Goal: Task Accomplishment & Management: Use online tool/utility

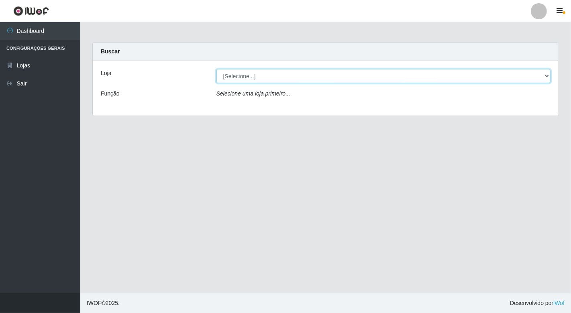
click at [546, 75] on select "[Selecione...] Nordestão - [GEOGRAPHIC_DATA]" at bounding box center [383, 76] width 334 height 14
select select "454"
click at [216, 69] on select "[Selecione...] Nordestão - [GEOGRAPHIC_DATA]" at bounding box center [383, 76] width 334 height 14
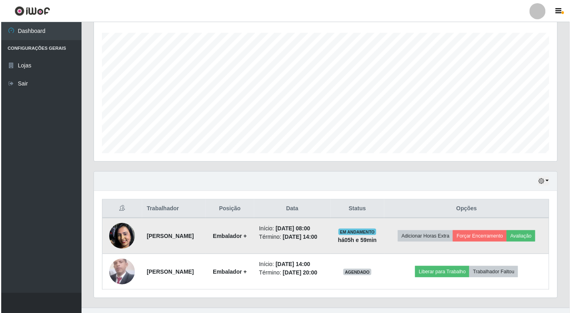
scroll to position [161, 0]
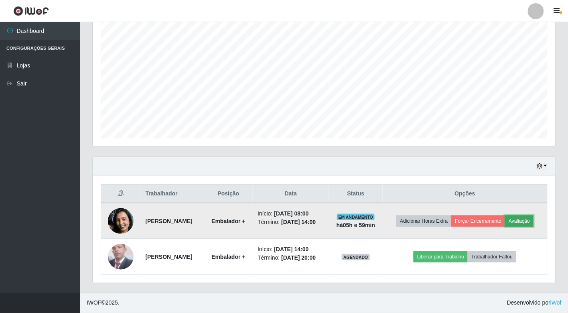
click at [505, 215] on button "Avaliação" at bounding box center [519, 220] width 28 height 11
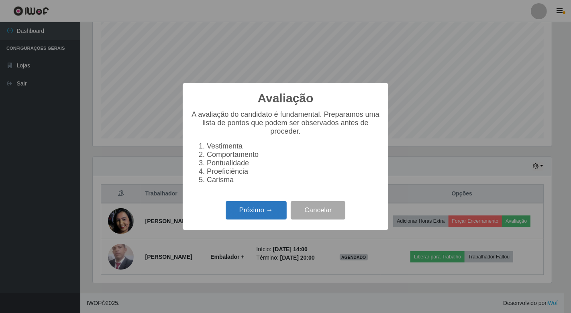
click at [259, 214] on button "Próximo →" at bounding box center [255, 210] width 61 height 19
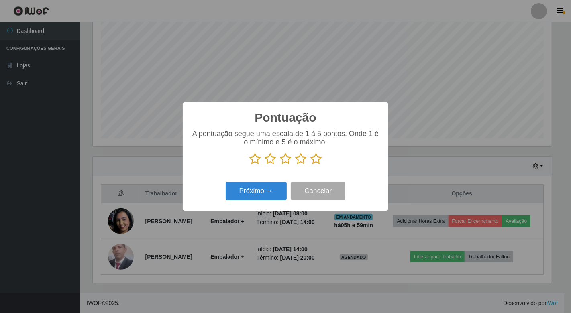
scroll to position [401037, 400745]
click at [254, 159] on icon at bounding box center [254, 159] width 11 height 12
click at [249, 165] on input "radio" at bounding box center [249, 165] width 0 height 0
click at [271, 159] on icon at bounding box center [269, 159] width 11 height 12
click at [264, 165] on input "radio" at bounding box center [264, 165] width 0 height 0
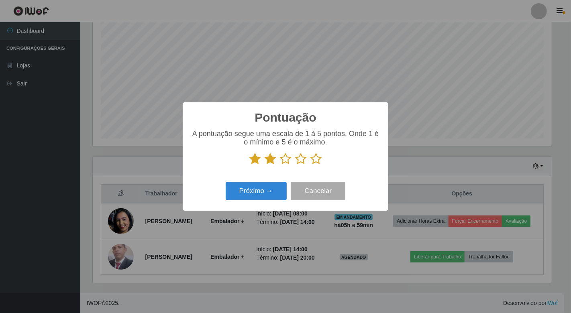
click at [278, 160] on p at bounding box center [285, 159] width 189 height 12
click at [284, 160] on icon at bounding box center [285, 159] width 11 height 12
click at [280, 165] on input "radio" at bounding box center [280, 165] width 0 height 0
click at [270, 192] on button "Próximo →" at bounding box center [255, 191] width 61 height 19
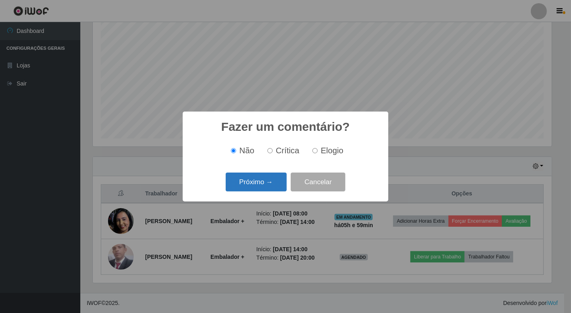
click at [266, 184] on button "Próximo →" at bounding box center [255, 182] width 61 height 19
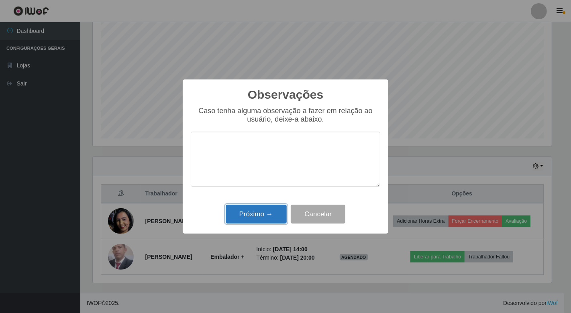
click at [266, 208] on button "Próximo →" at bounding box center [255, 214] width 61 height 19
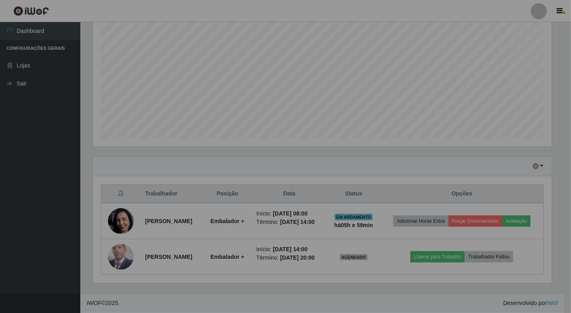
scroll to position [166, 463]
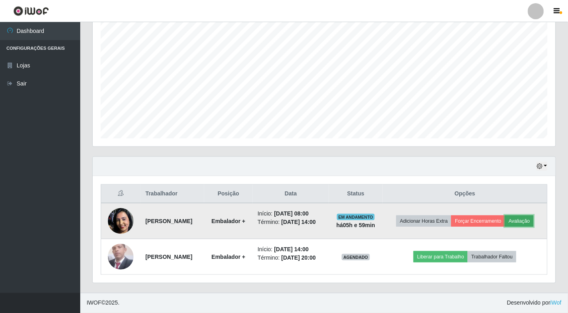
click at [505, 216] on button "Avaliação" at bounding box center [519, 220] width 28 height 11
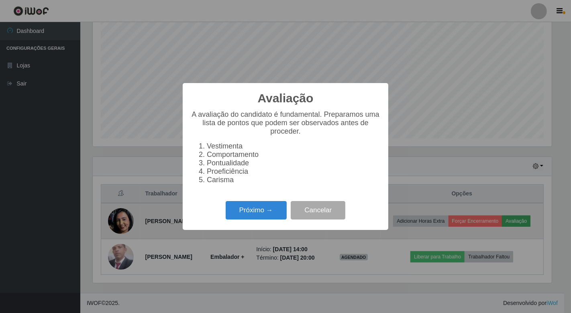
scroll to position [166, 458]
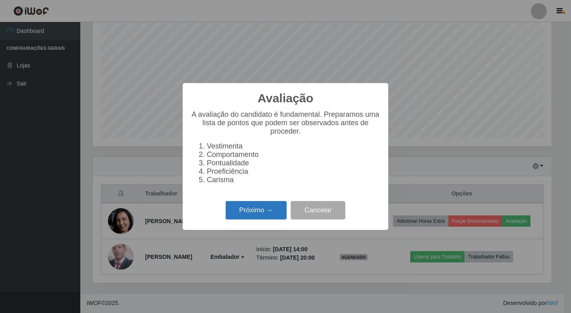
click at [269, 209] on button "Próximo →" at bounding box center [255, 210] width 61 height 19
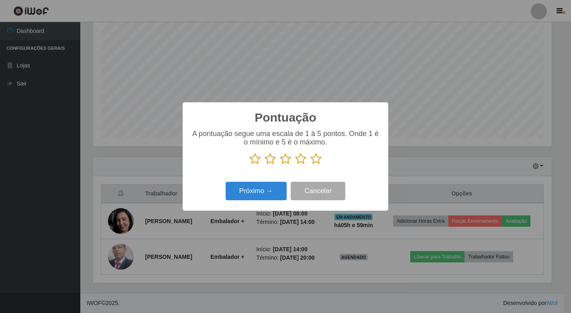
click at [257, 158] on icon at bounding box center [254, 159] width 11 height 12
click at [249, 165] on input "radio" at bounding box center [249, 165] width 0 height 0
click at [266, 161] on icon at bounding box center [269, 159] width 11 height 12
click at [264, 165] on input "radio" at bounding box center [264, 165] width 0 height 0
click at [282, 162] on icon at bounding box center [285, 159] width 11 height 12
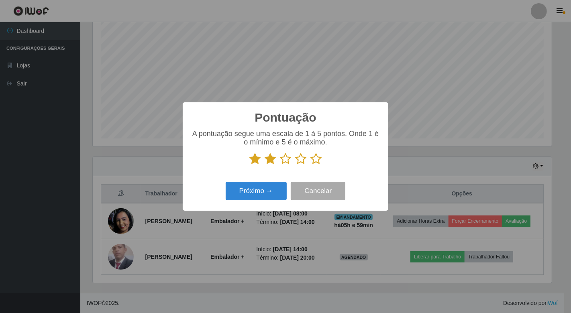
click at [280, 165] on input "radio" at bounding box center [280, 165] width 0 height 0
click at [300, 160] on icon at bounding box center [300, 159] width 11 height 12
click at [295, 165] on input "radio" at bounding box center [295, 165] width 0 height 0
click at [313, 159] on icon at bounding box center [315, 159] width 11 height 12
click at [310, 165] on input "radio" at bounding box center [310, 165] width 0 height 0
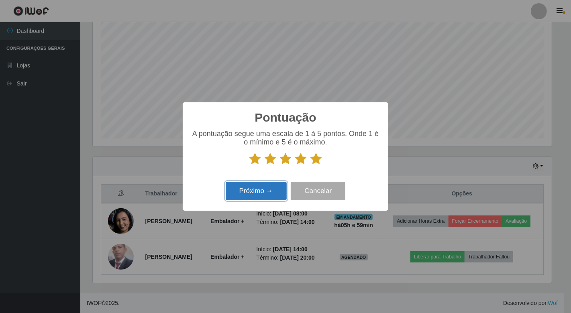
click at [272, 189] on button "Próximo →" at bounding box center [255, 191] width 61 height 19
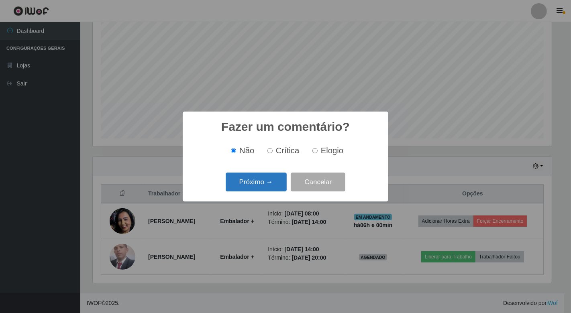
scroll to position [149, 0]
click at [266, 179] on button "Próximo →" at bounding box center [255, 182] width 61 height 19
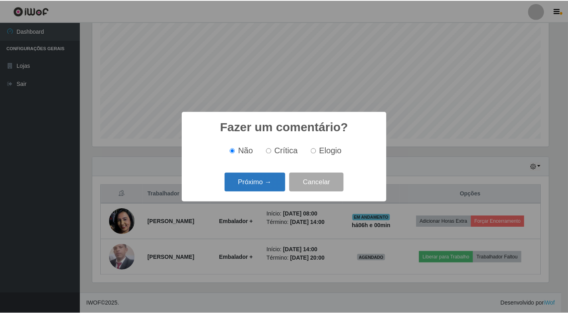
scroll to position [401037, 400745]
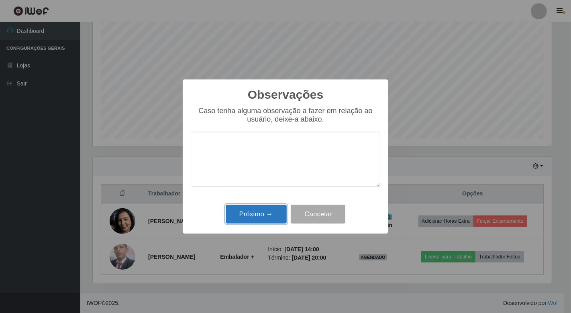
click at [258, 211] on button "Próximo →" at bounding box center [255, 214] width 61 height 19
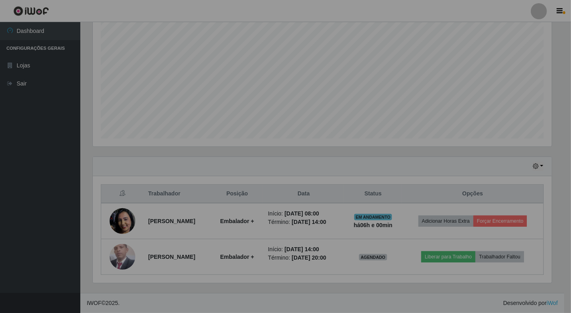
scroll to position [166, 463]
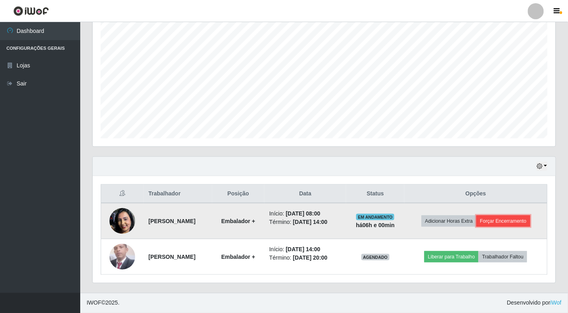
click at [512, 219] on button "Forçar Encerramento" at bounding box center [504, 220] width 54 height 11
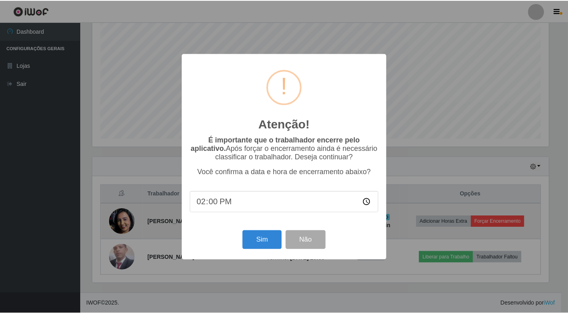
scroll to position [166, 458]
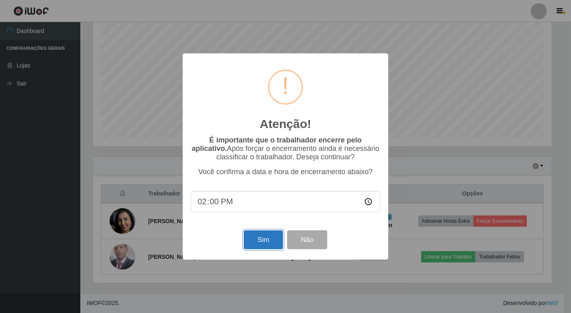
click at [267, 242] on button "Sim" at bounding box center [263, 239] width 39 height 19
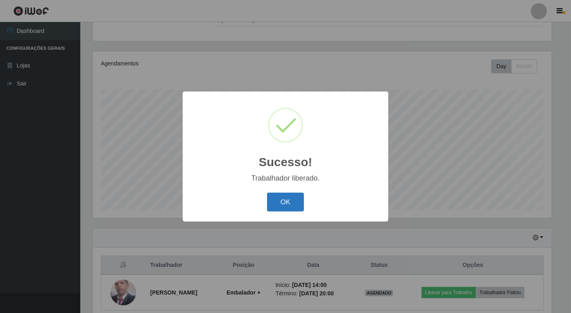
click at [287, 203] on button "OK" at bounding box center [285, 202] width 37 height 19
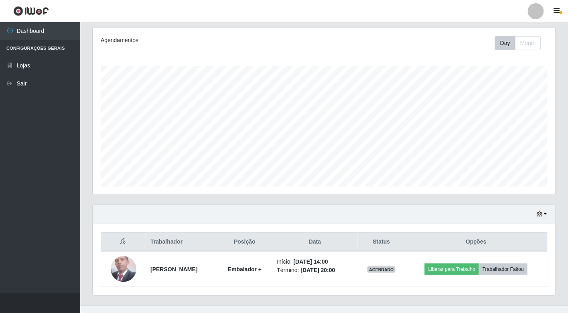
scroll to position [113, 0]
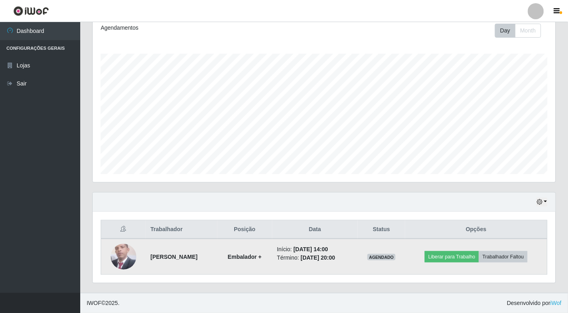
click at [113, 257] on img at bounding box center [124, 256] width 26 height 28
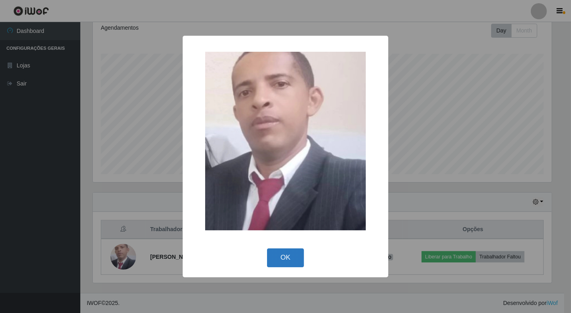
click at [279, 262] on button "OK" at bounding box center [285, 257] width 37 height 19
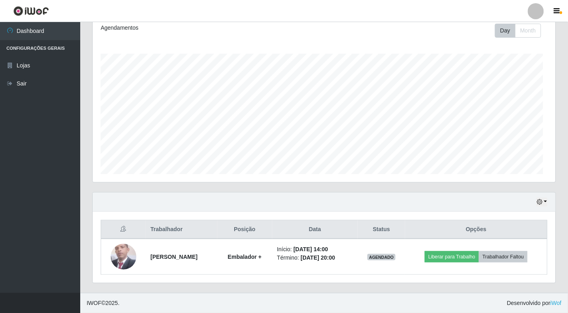
scroll to position [0, 0]
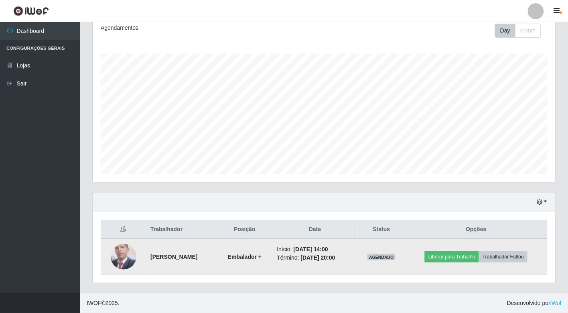
click at [127, 251] on img at bounding box center [124, 256] width 26 height 28
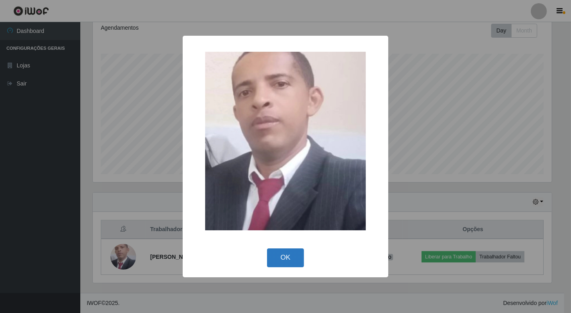
click at [281, 256] on button "OK" at bounding box center [285, 257] width 37 height 19
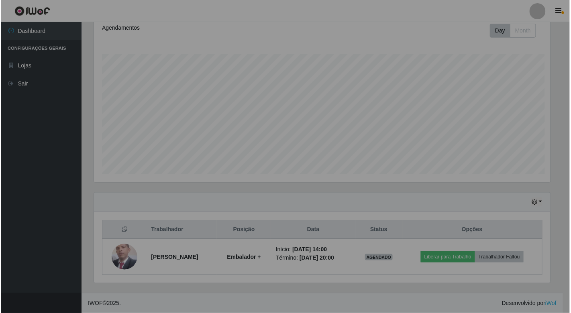
scroll to position [166, 463]
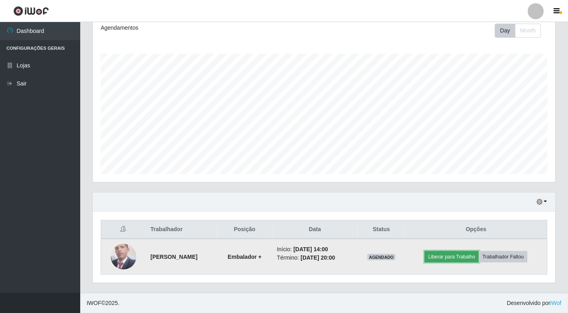
click at [462, 257] on button "Liberar para Trabalho" at bounding box center [452, 256] width 54 height 11
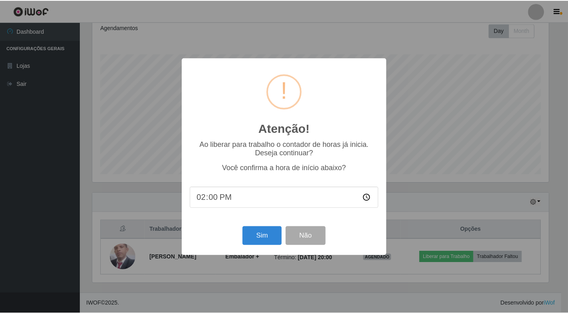
scroll to position [166, 458]
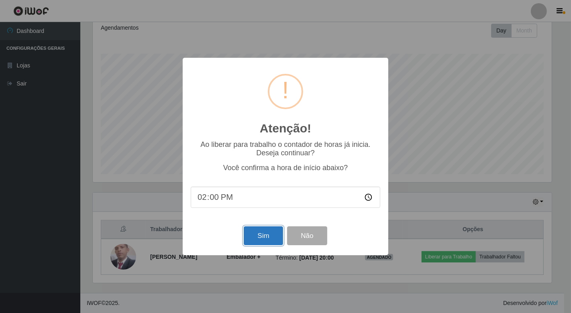
click at [257, 236] on button "Sim" at bounding box center [263, 235] width 39 height 19
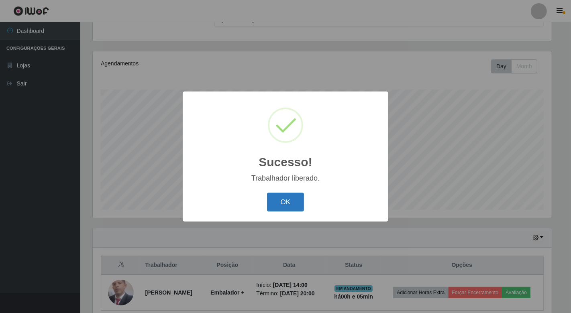
click at [290, 199] on button "OK" at bounding box center [285, 202] width 37 height 19
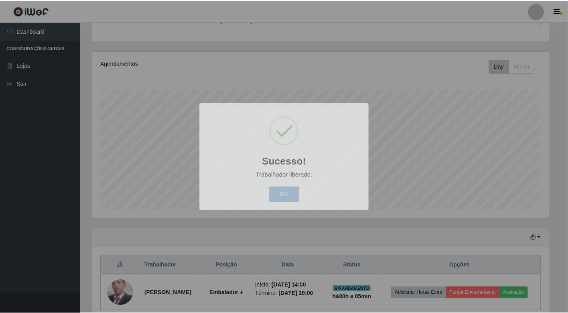
scroll to position [166, 463]
